Goal: Task Accomplishment & Management: Use online tool/utility

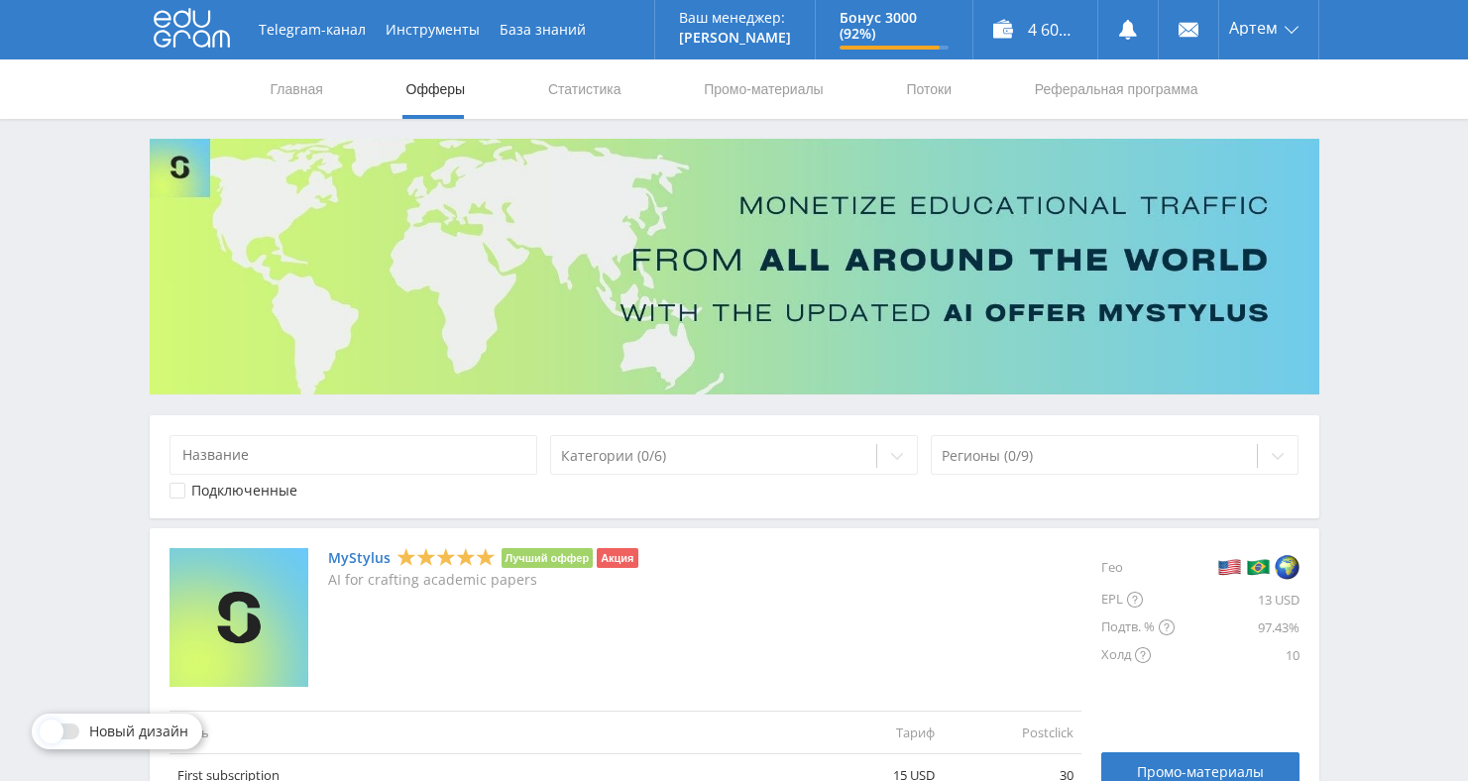
scroll to position [2292, 0]
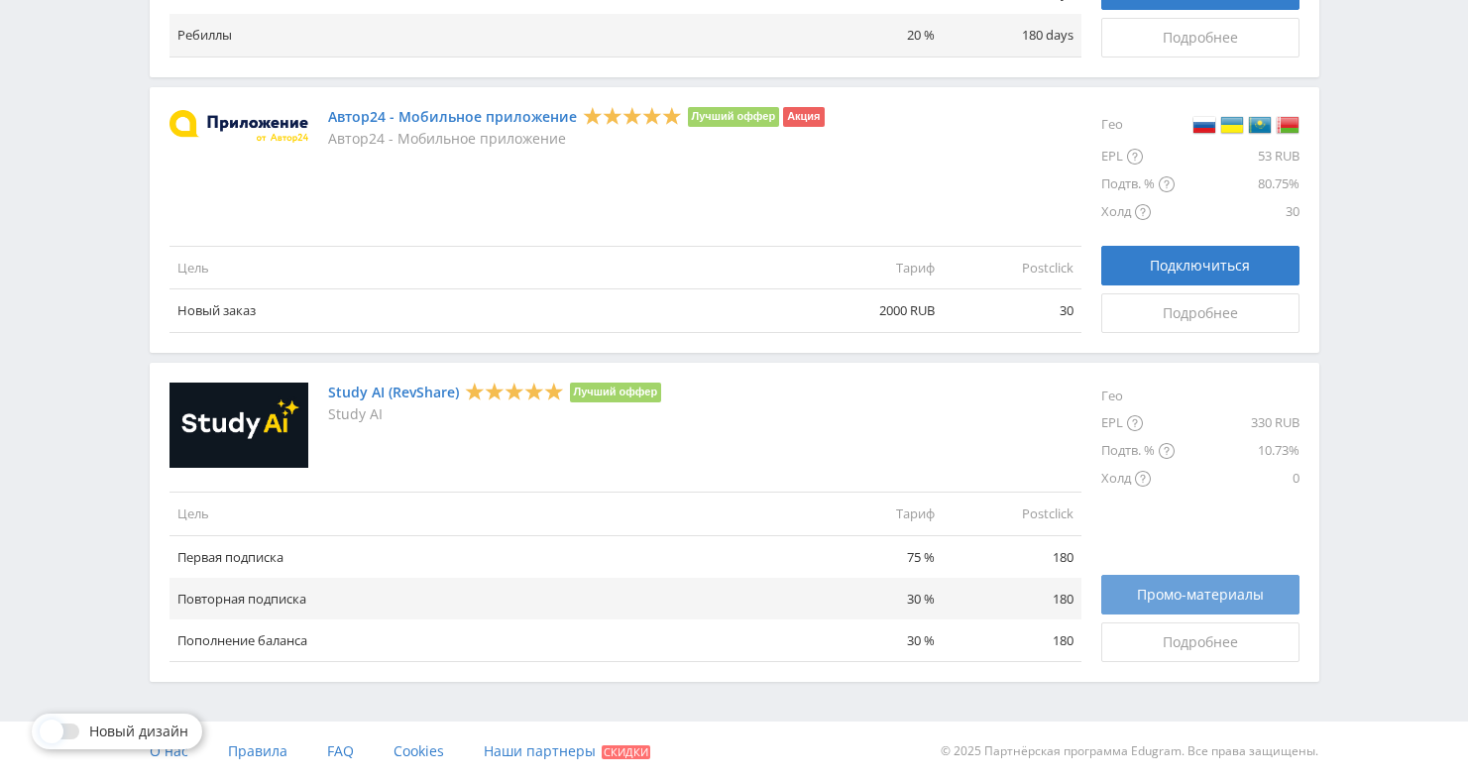
click at [1190, 588] on span "Промо-материалы" at bounding box center [1200, 595] width 127 height 16
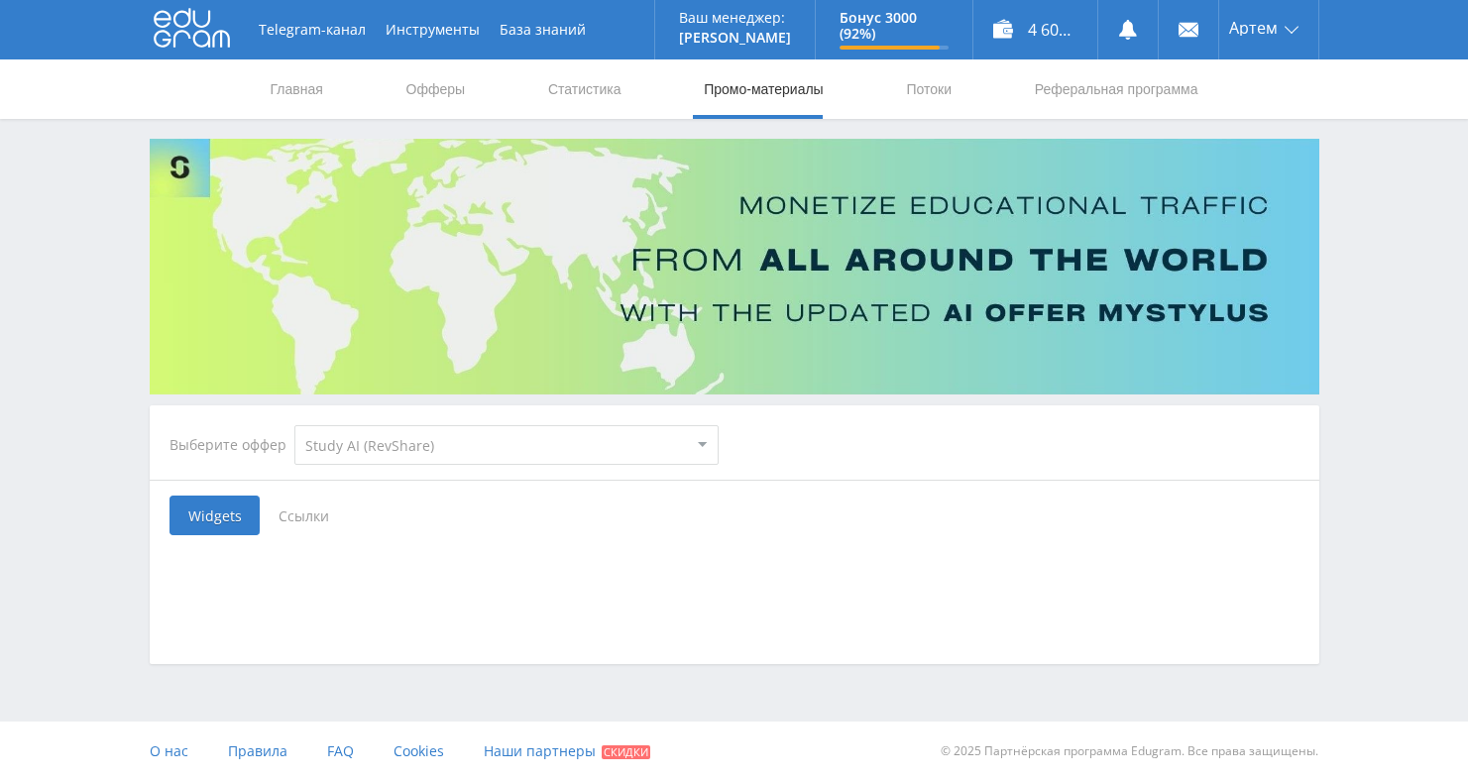
select select "376"
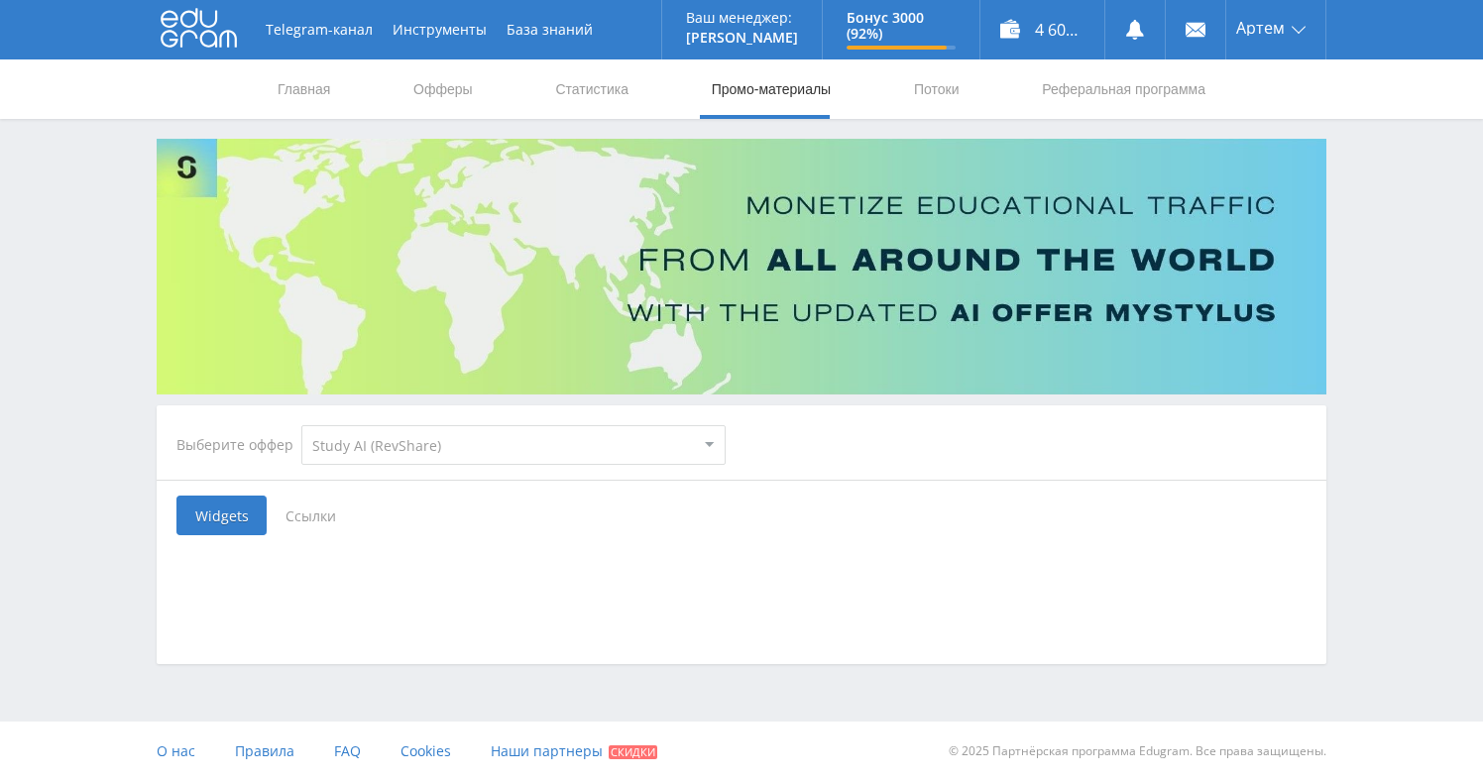
click at [333, 514] on span "Ссылки" at bounding box center [311, 516] width 88 height 40
click at [0, 0] on input "Ссылки" at bounding box center [0, 0] width 0 height 0
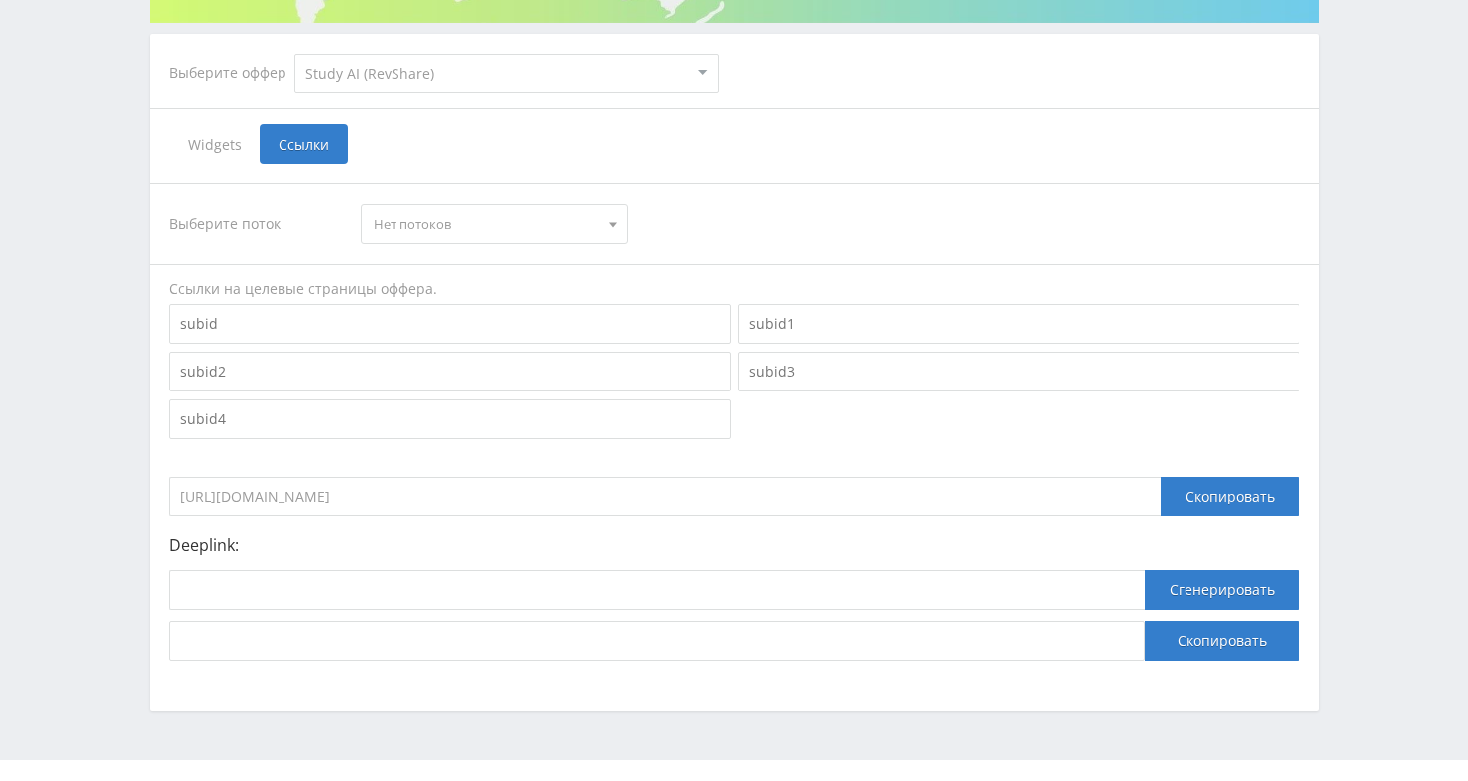
scroll to position [410, 0]
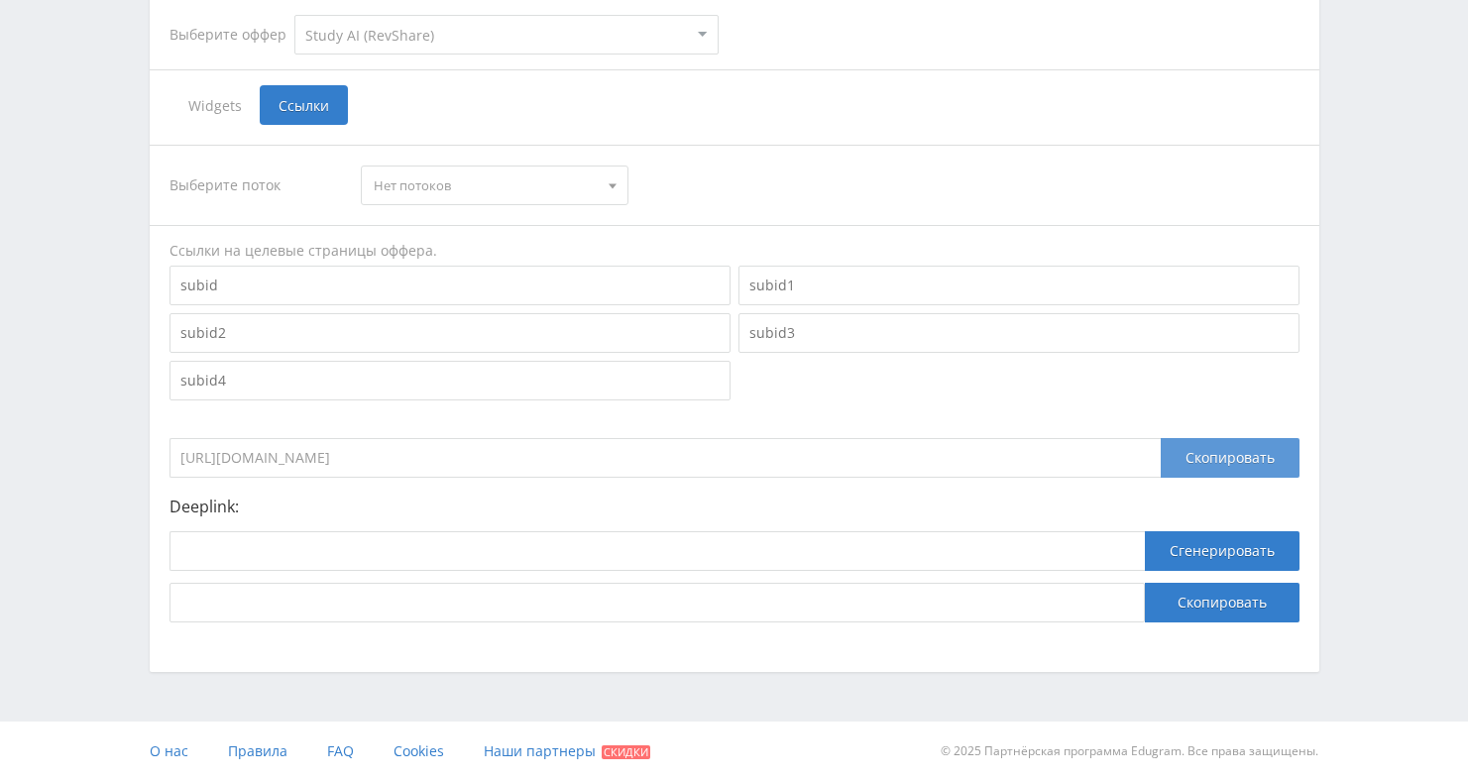
click at [1202, 460] on div "Скопировать" at bounding box center [1230, 458] width 139 height 40
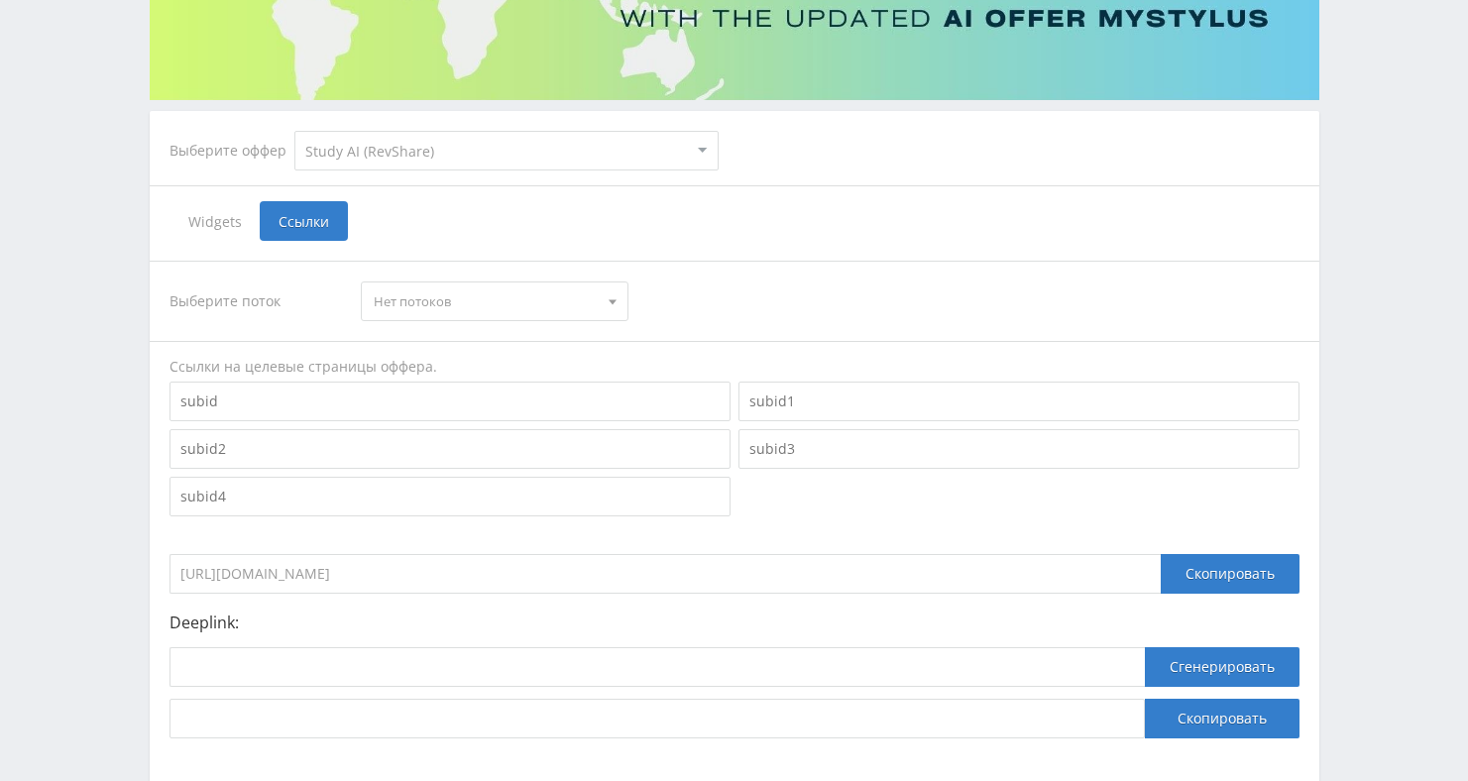
scroll to position [263, 0]
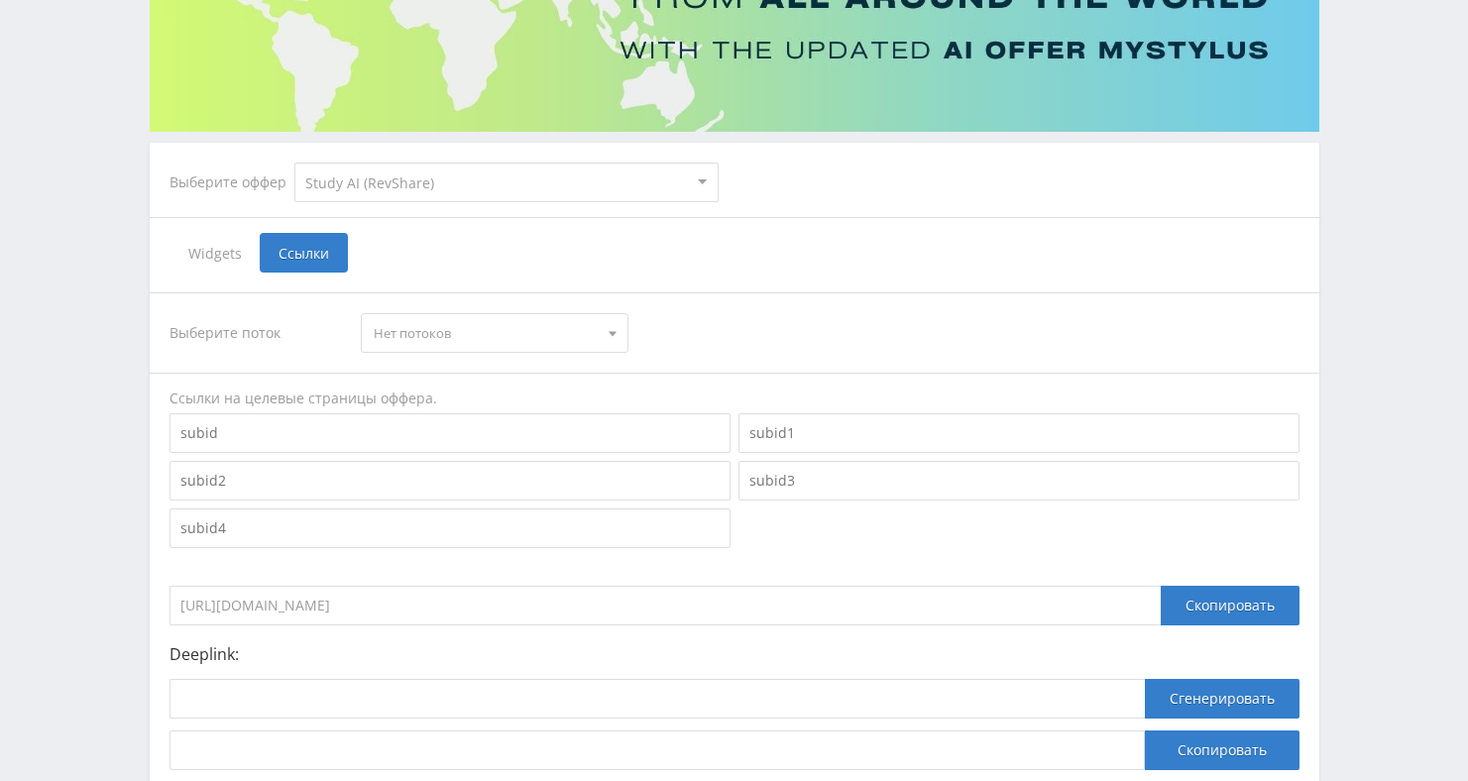
click at [396, 437] on input at bounding box center [449, 433] width 561 height 40
type input "Ringo"
click at [1181, 703] on button "Сгенерировать" at bounding box center [1222, 699] width 155 height 40
click at [415, 425] on input "Ringo" at bounding box center [449, 433] width 561 height 40
click at [1218, 609] on div "Скопировать" at bounding box center [1230, 606] width 139 height 40
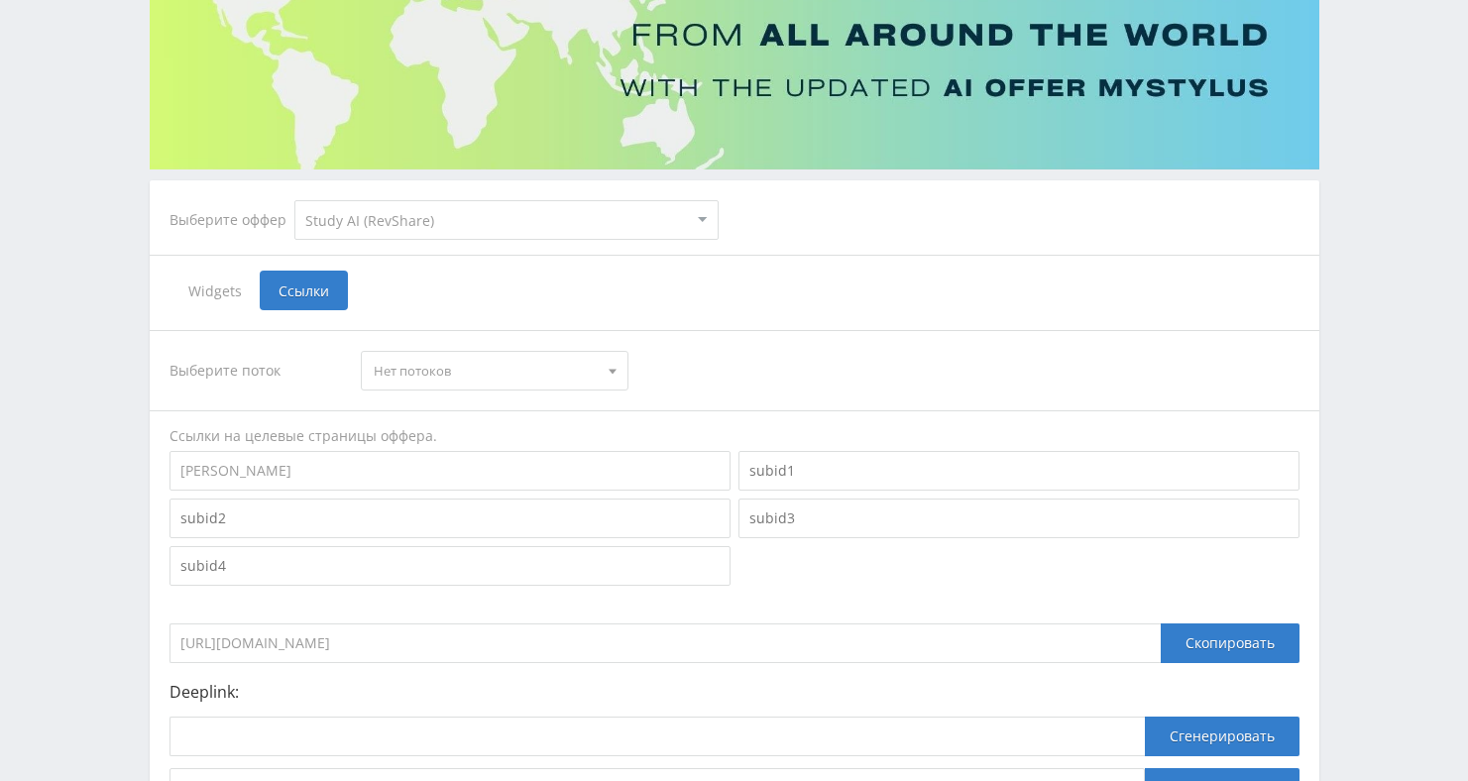
scroll to position [181, 0]
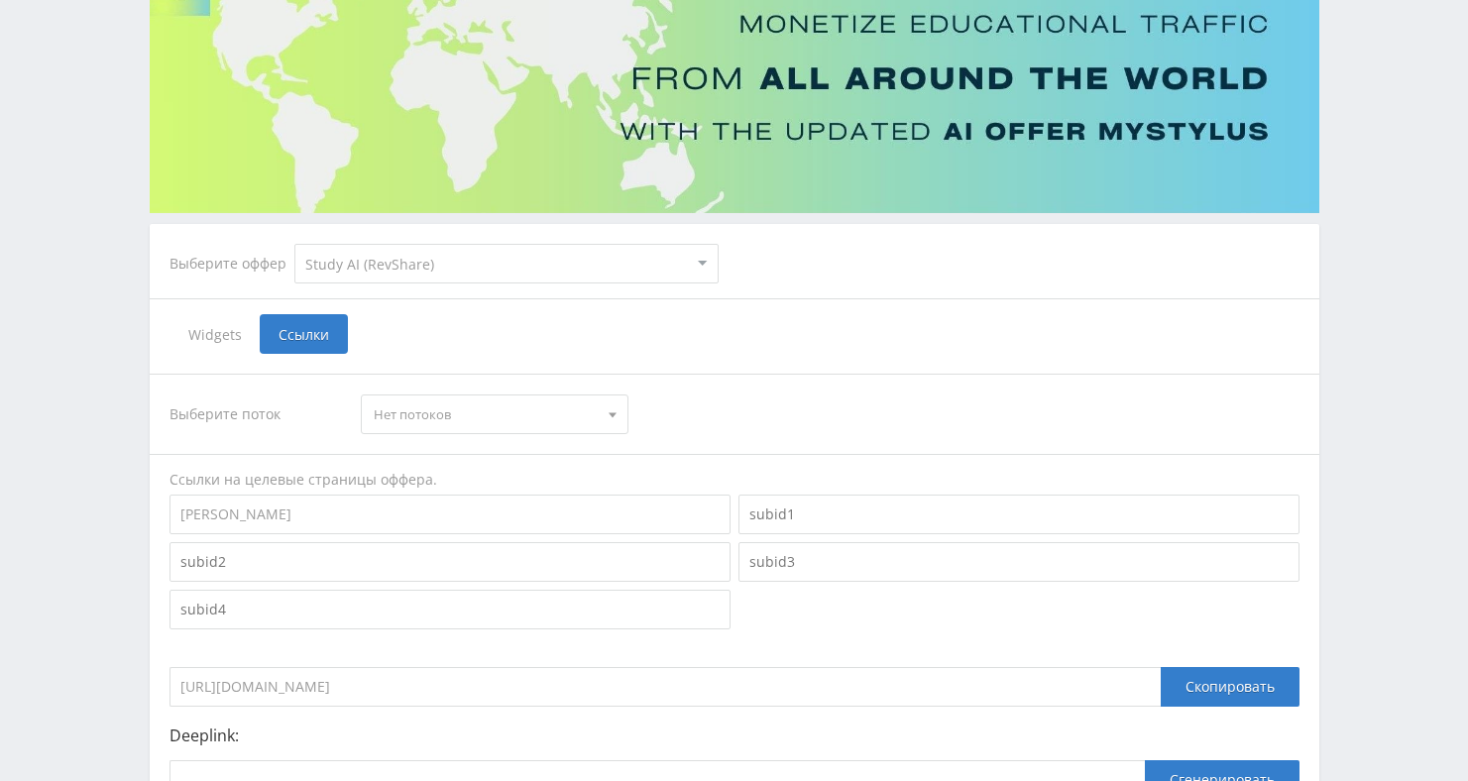
click at [396, 467] on div "Выберите поток Нет потоков Нет потоков Ссылки на целевые страницы оффера. Ringo…" at bounding box center [734, 613] width 1130 height 478
click at [420, 407] on span "Нет потоков" at bounding box center [486, 414] width 224 height 38
click at [299, 423] on div "Выберите поток" at bounding box center [255, 414] width 172 height 40
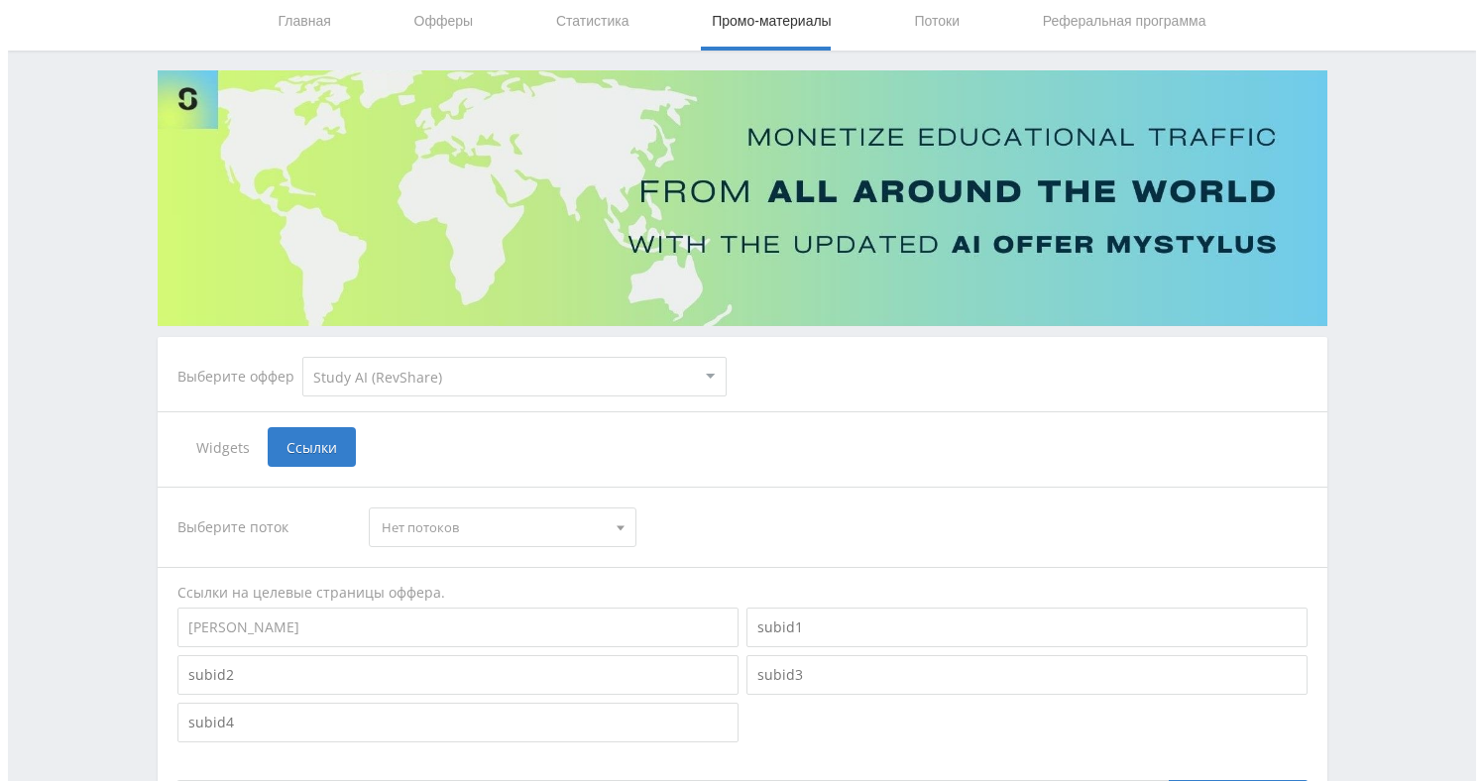
scroll to position [0, 0]
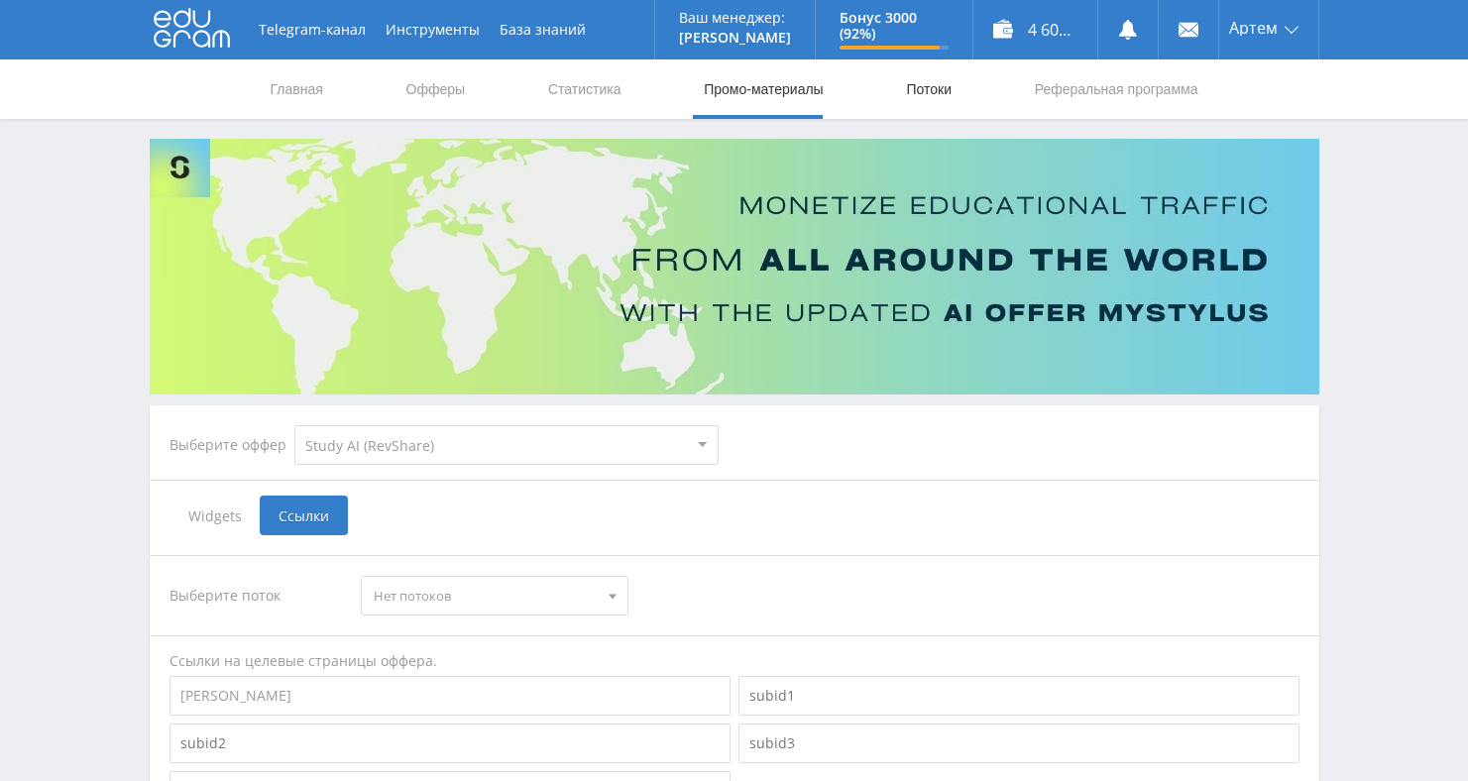
click at [936, 99] on link "Потоки" at bounding box center [929, 88] width 50 height 59
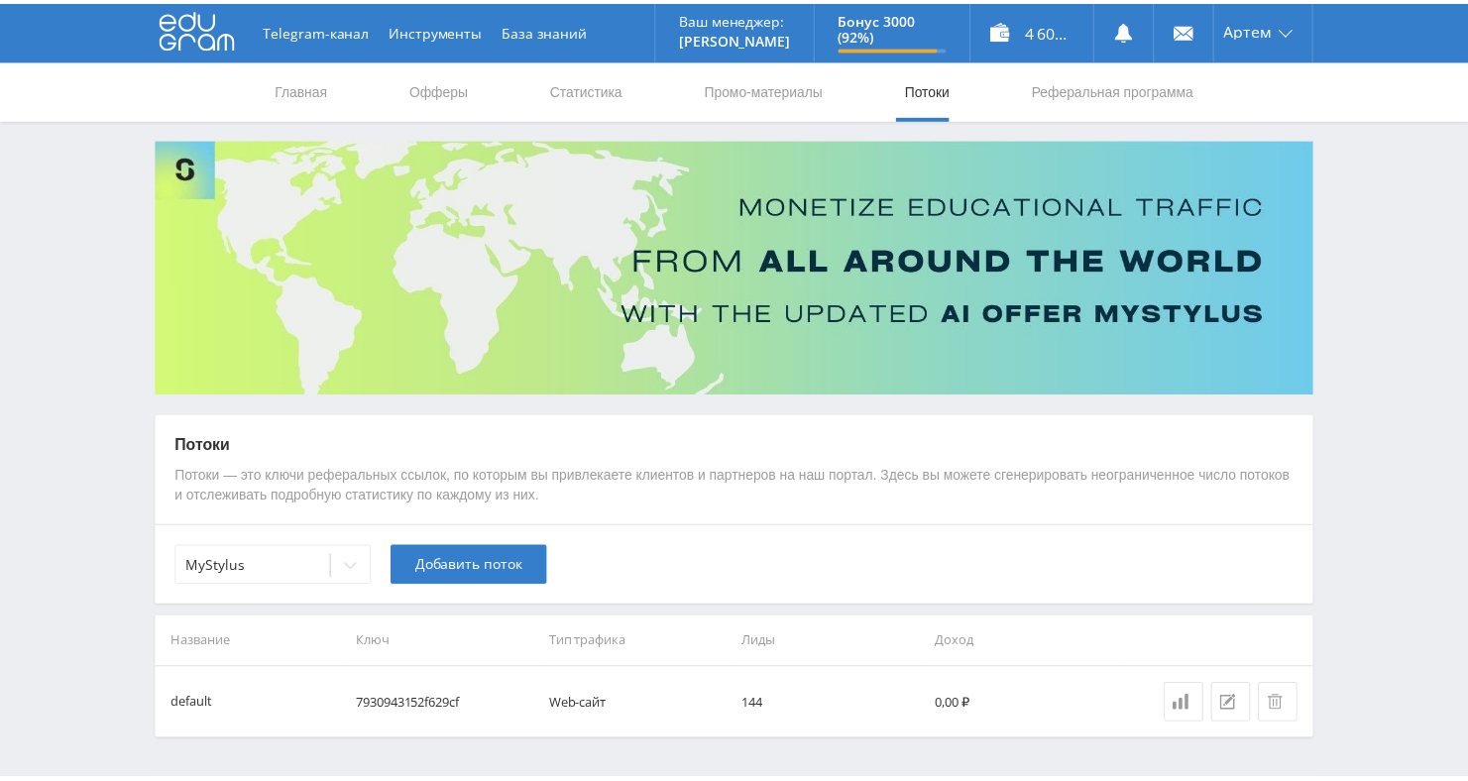
scroll to position [57, 0]
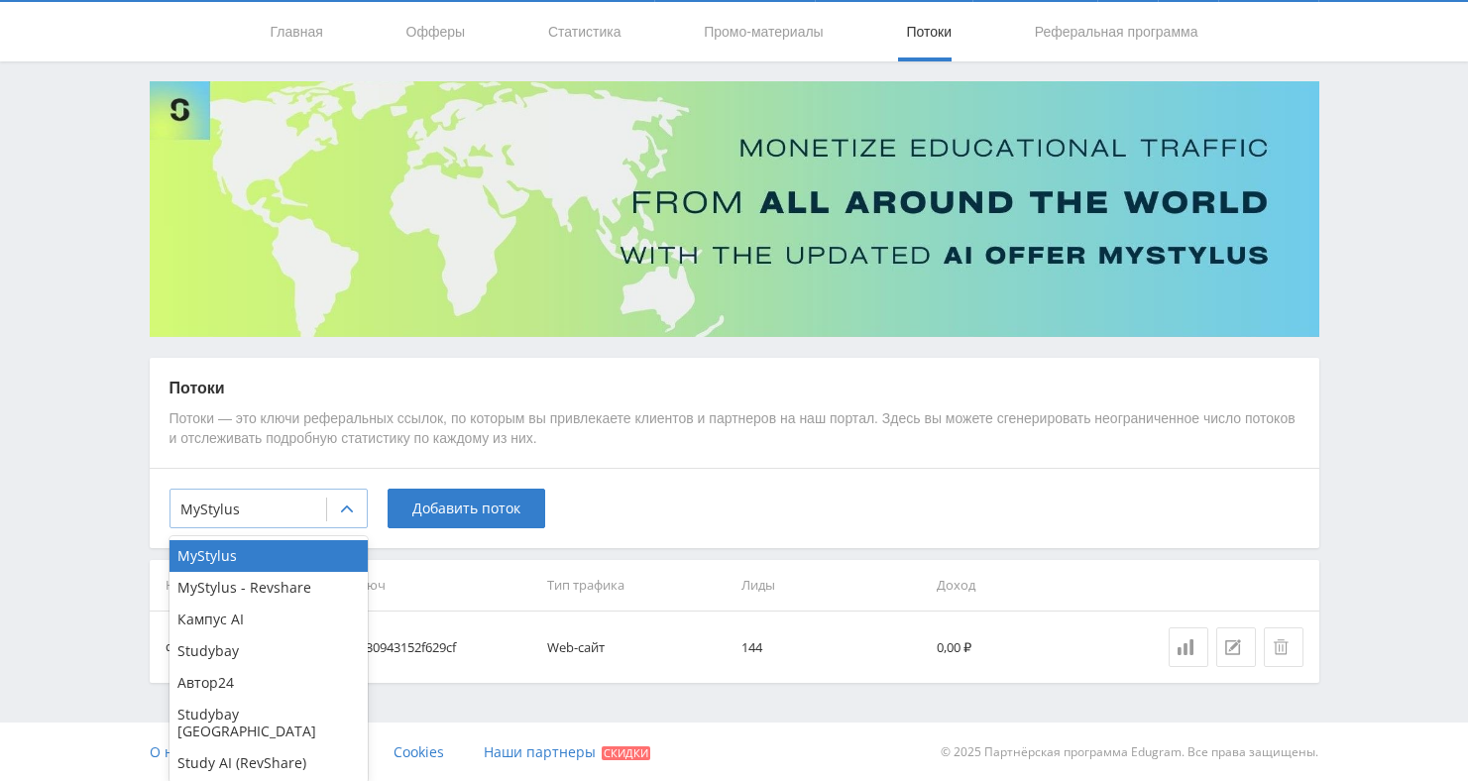
click at [333, 512] on div at bounding box center [347, 510] width 40 height 40
click at [253, 747] on div "Study AI (RevShare)" at bounding box center [268, 763] width 198 height 32
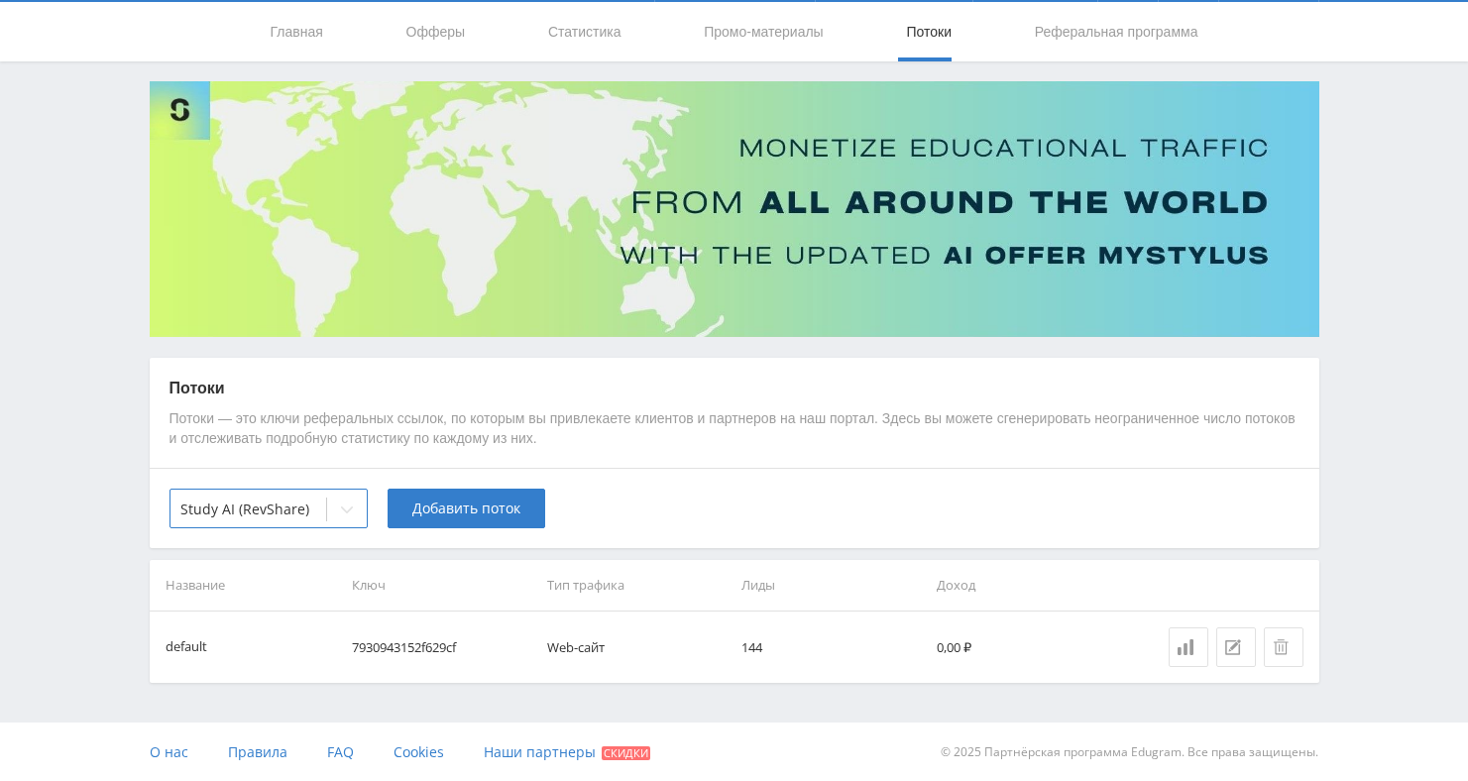
scroll to position [0, 0]
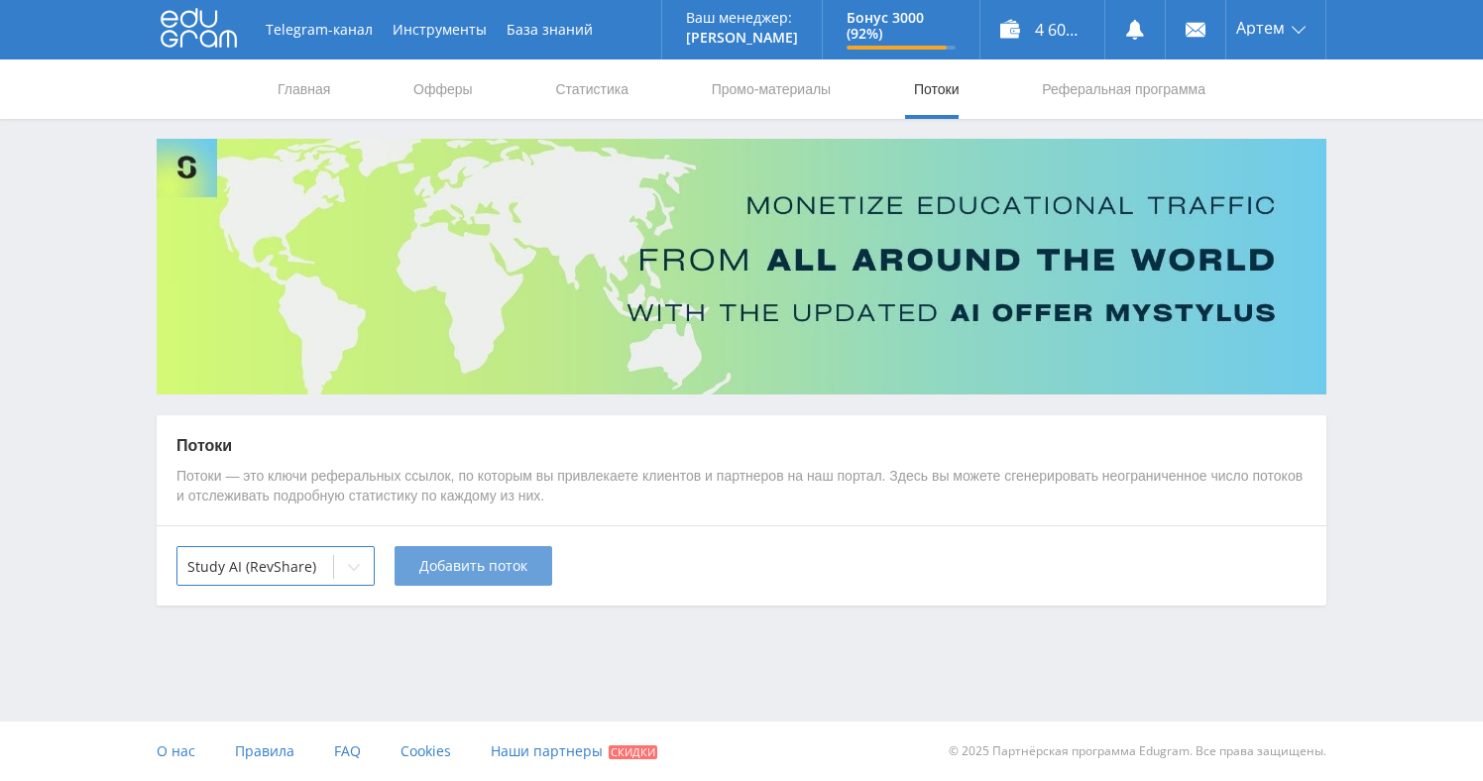
click at [458, 573] on span "Добавить поток" at bounding box center [473, 566] width 108 height 16
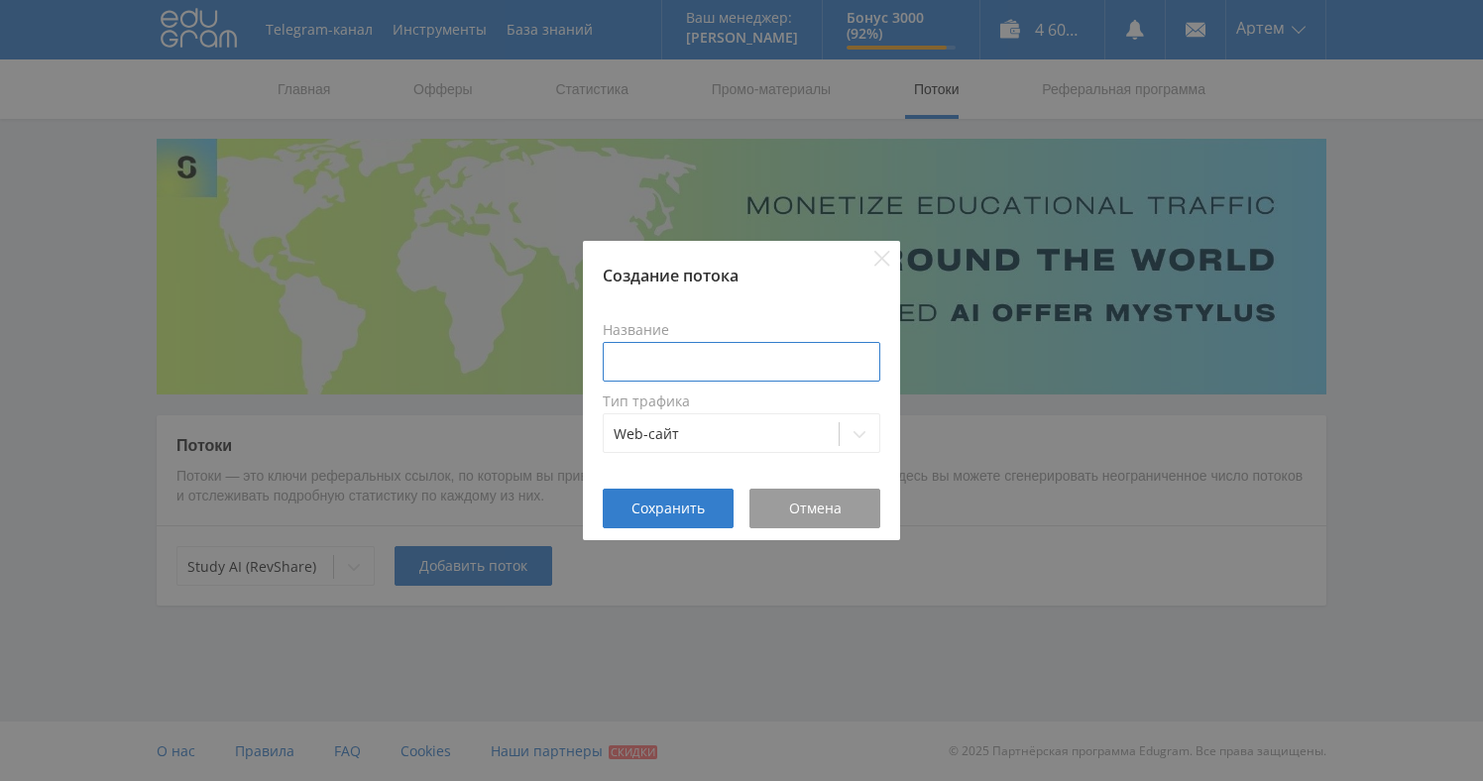
click at [685, 356] on input at bounding box center [742, 362] width 278 height 40
type input "Ringo"
click at [701, 433] on div at bounding box center [721, 434] width 215 height 20
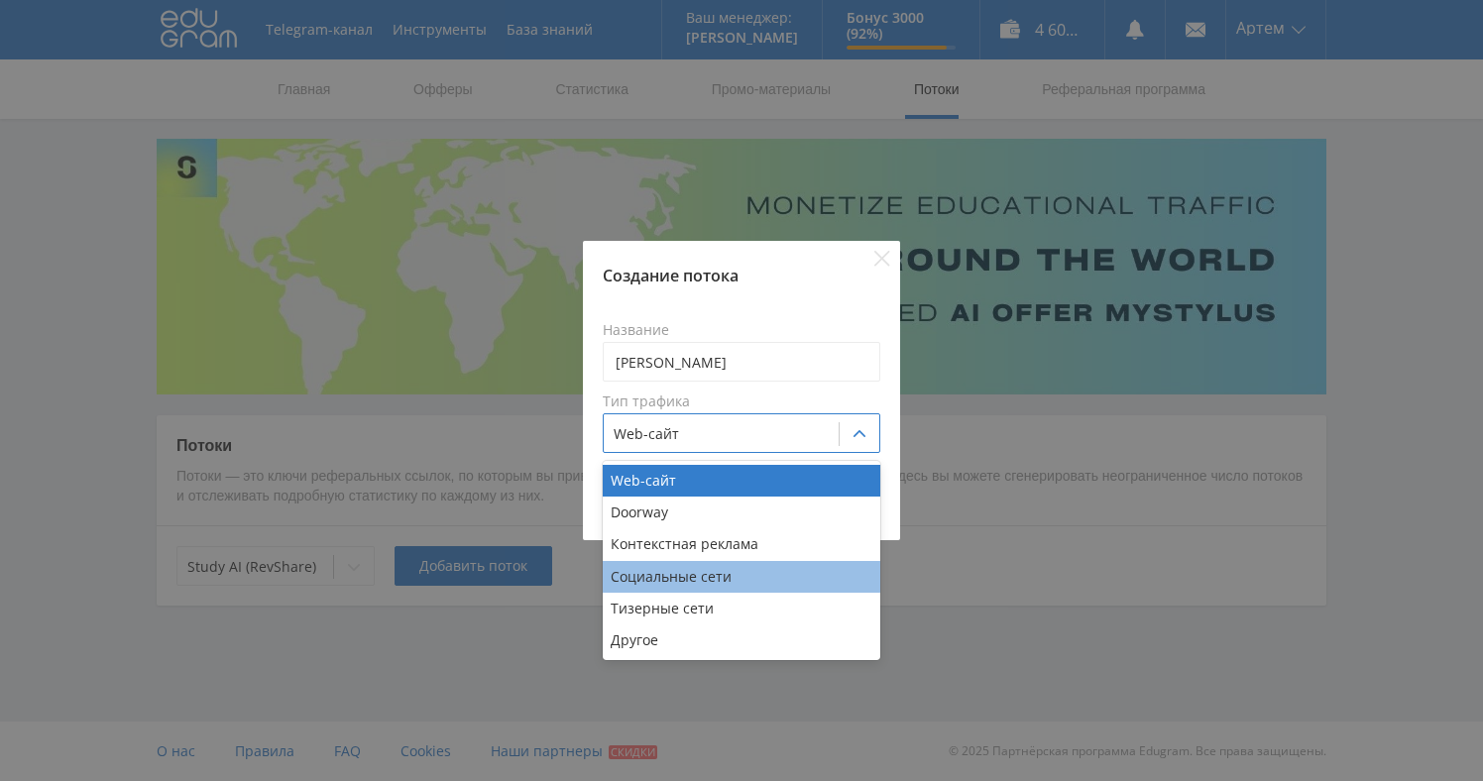
click at [681, 570] on div "Социальные сети" at bounding box center [742, 577] width 278 height 32
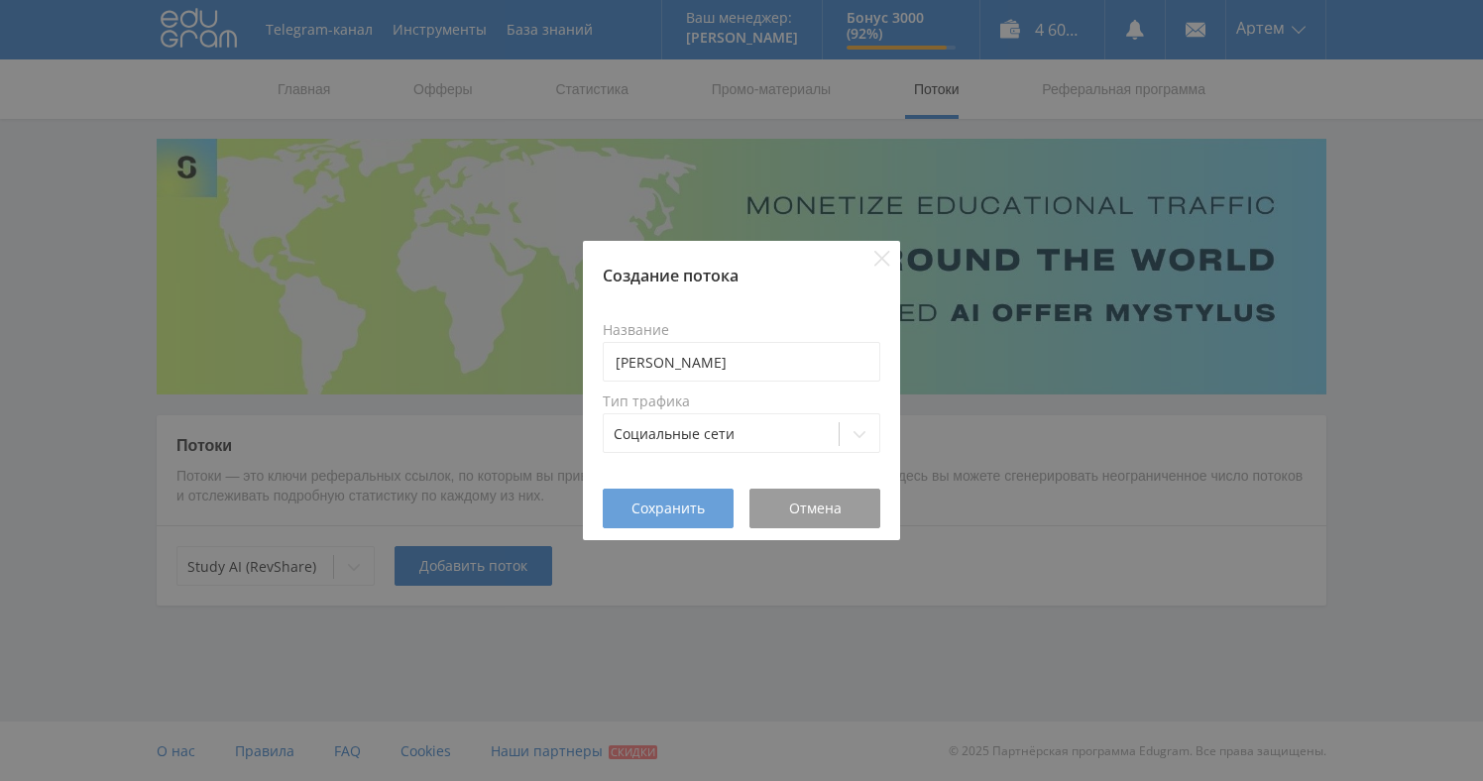
click at [693, 506] on span "Сохранить" at bounding box center [667, 509] width 73 height 16
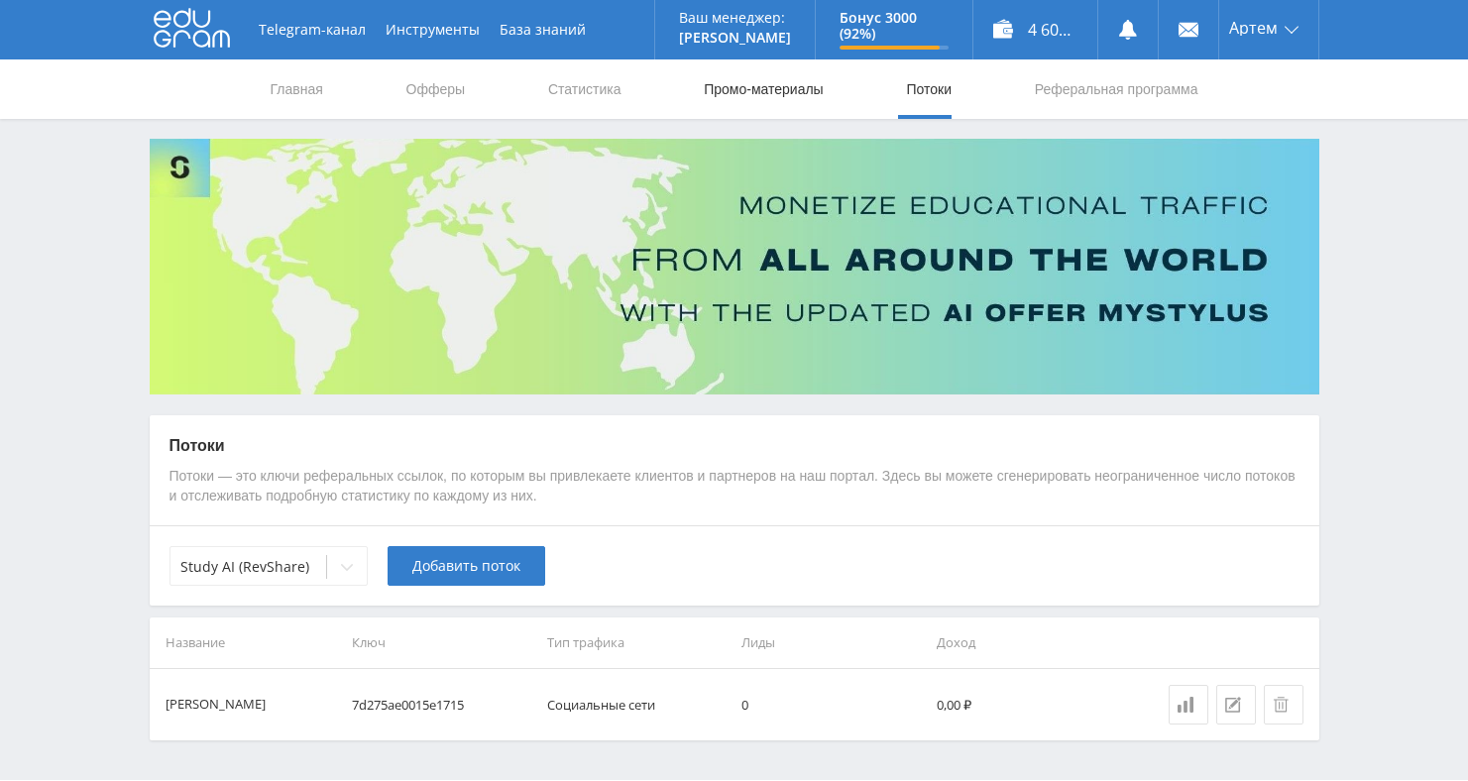
click at [766, 97] on link "Промо-материалы" at bounding box center [763, 88] width 123 height 59
select select "376"
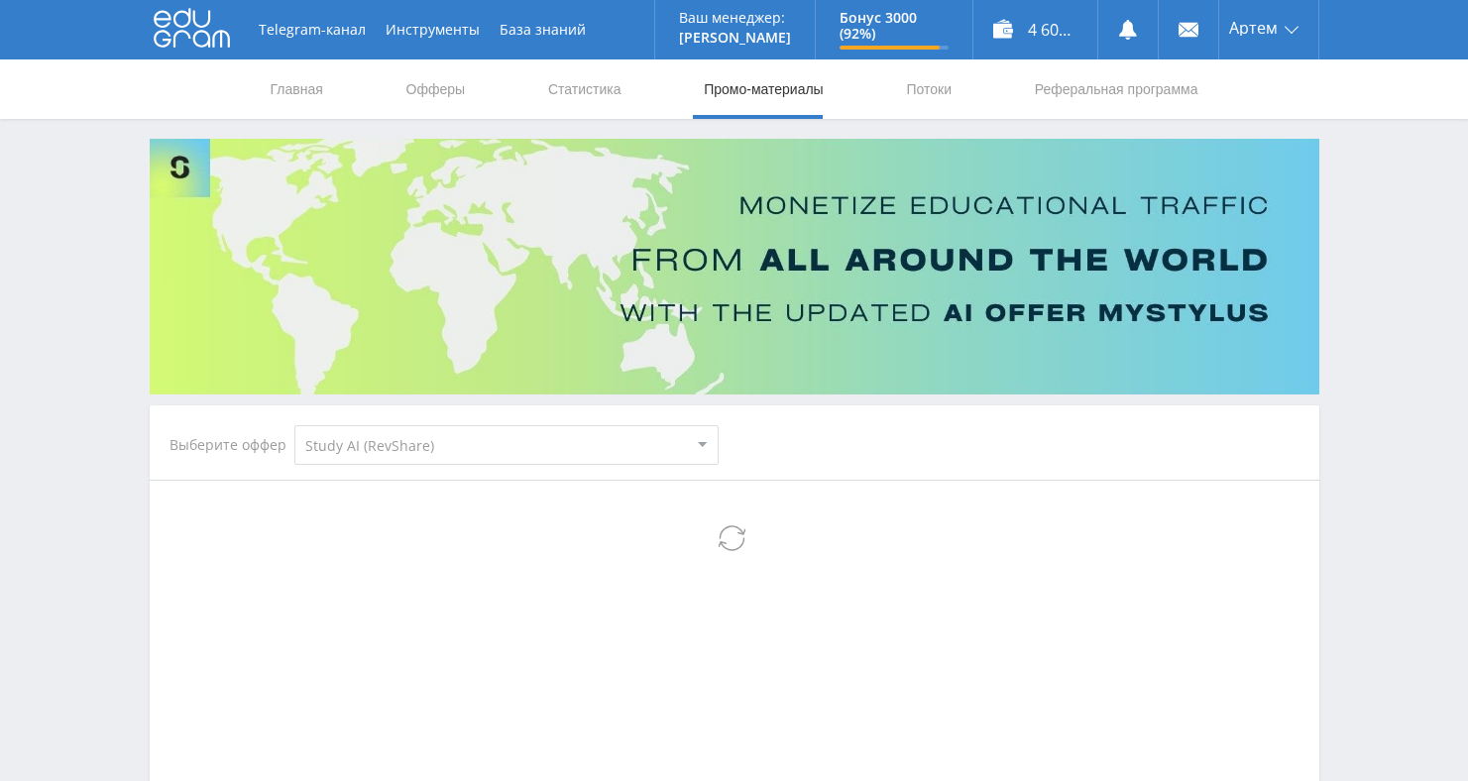
select select "376"
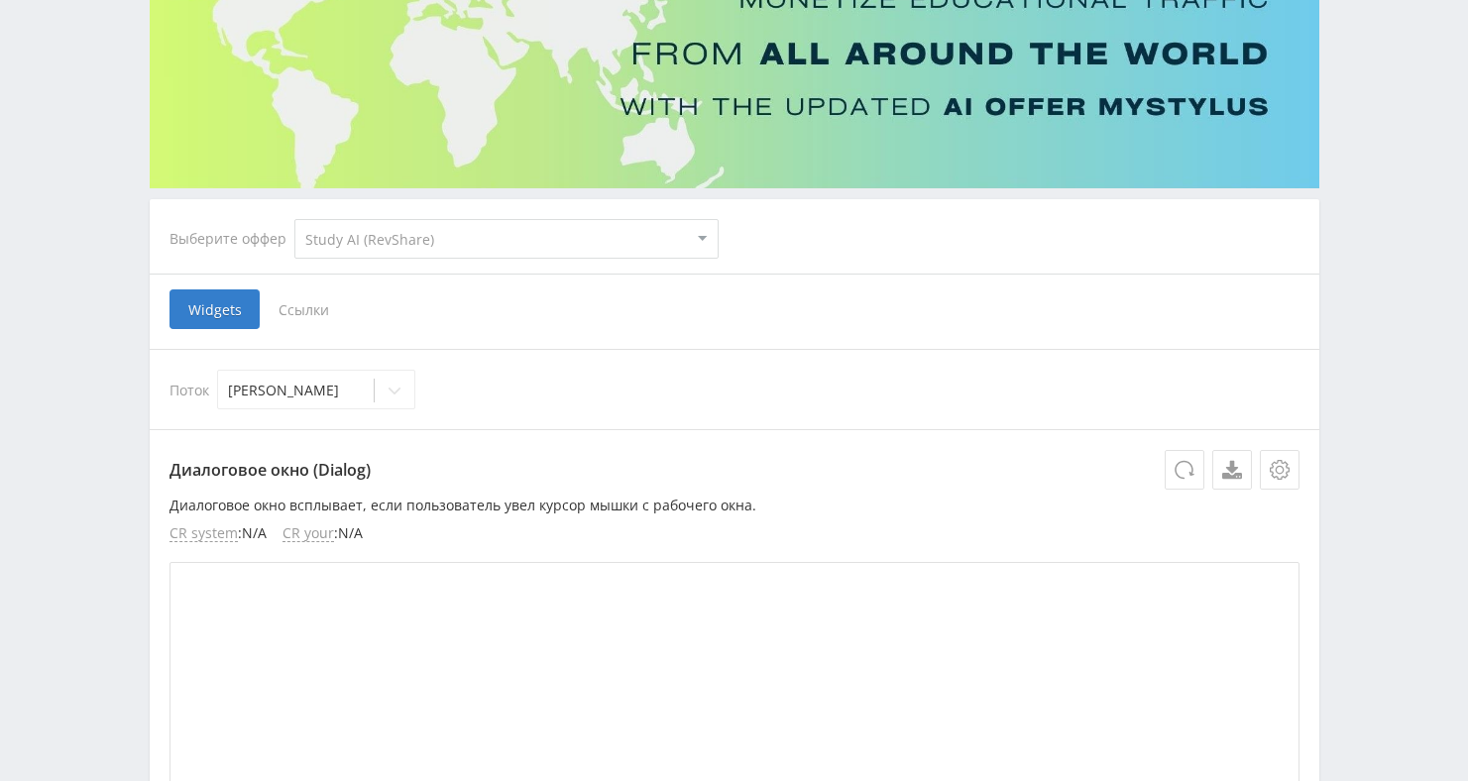
scroll to position [286, 0]
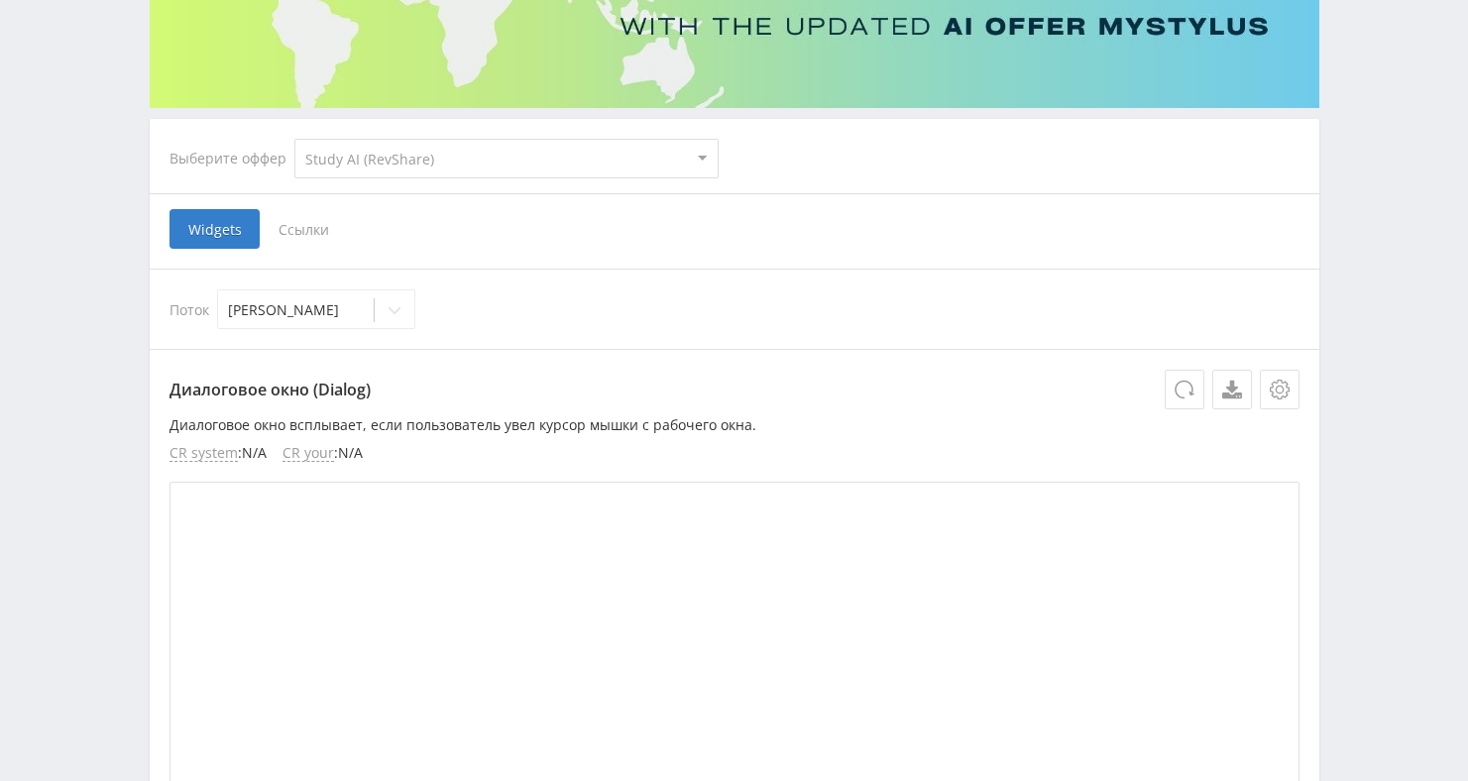
click at [312, 231] on span "Ссылки" at bounding box center [304, 229] width 88 height 40
click at [0, 0] on input "Ссылки" at bounding box center [0, 0] width 0 height 0
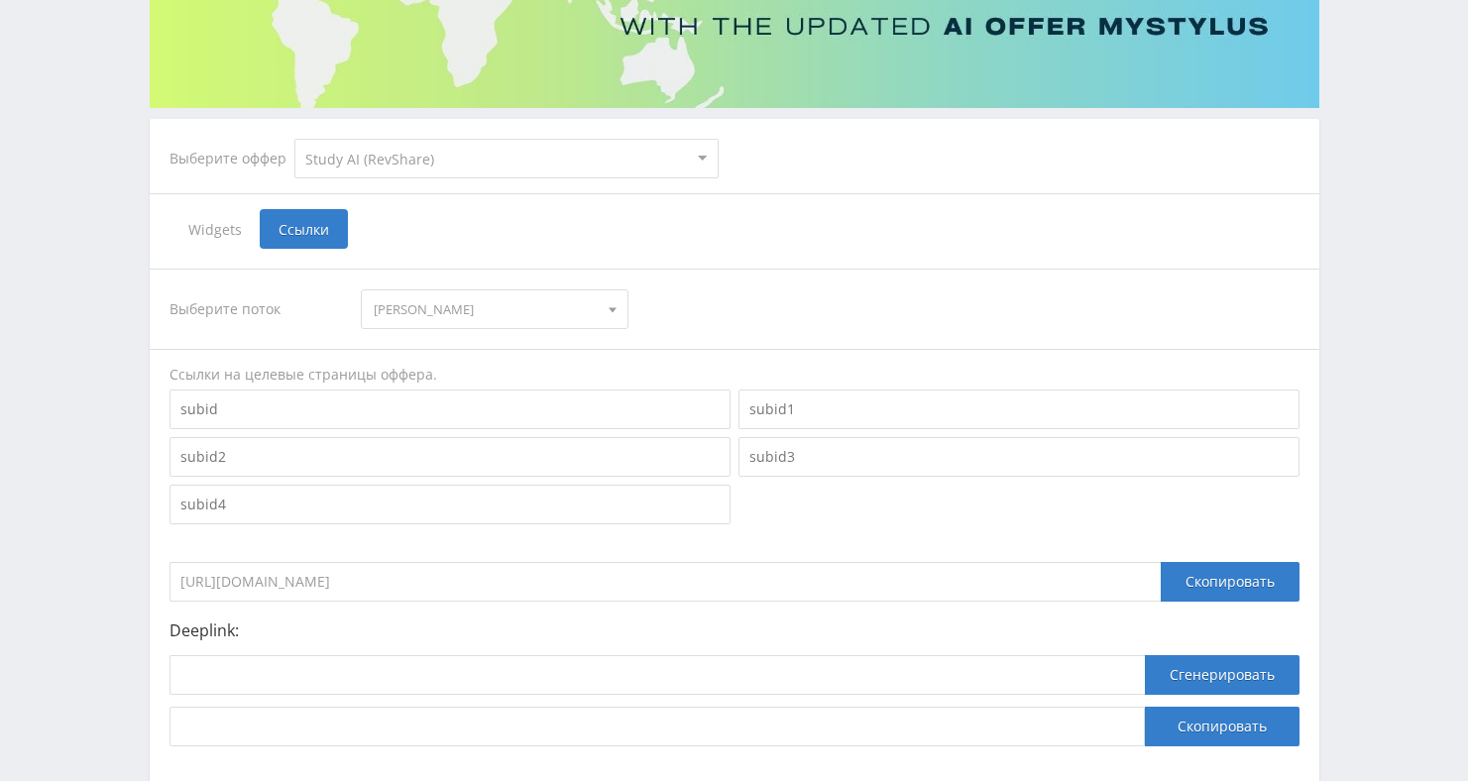
click at [413, 321] on span "Ringo" at bounding box center [486, 309] width 224 height 38
click at [309, 313] on div "Выберите поток" at bounding box center [255, 309] width 172 height 40
click at [1195, 592] on div "Скопировать" at bounding box center [1230, 582] width 139 height 40
